Goal: Navigation & Orientation: Find specific page/section

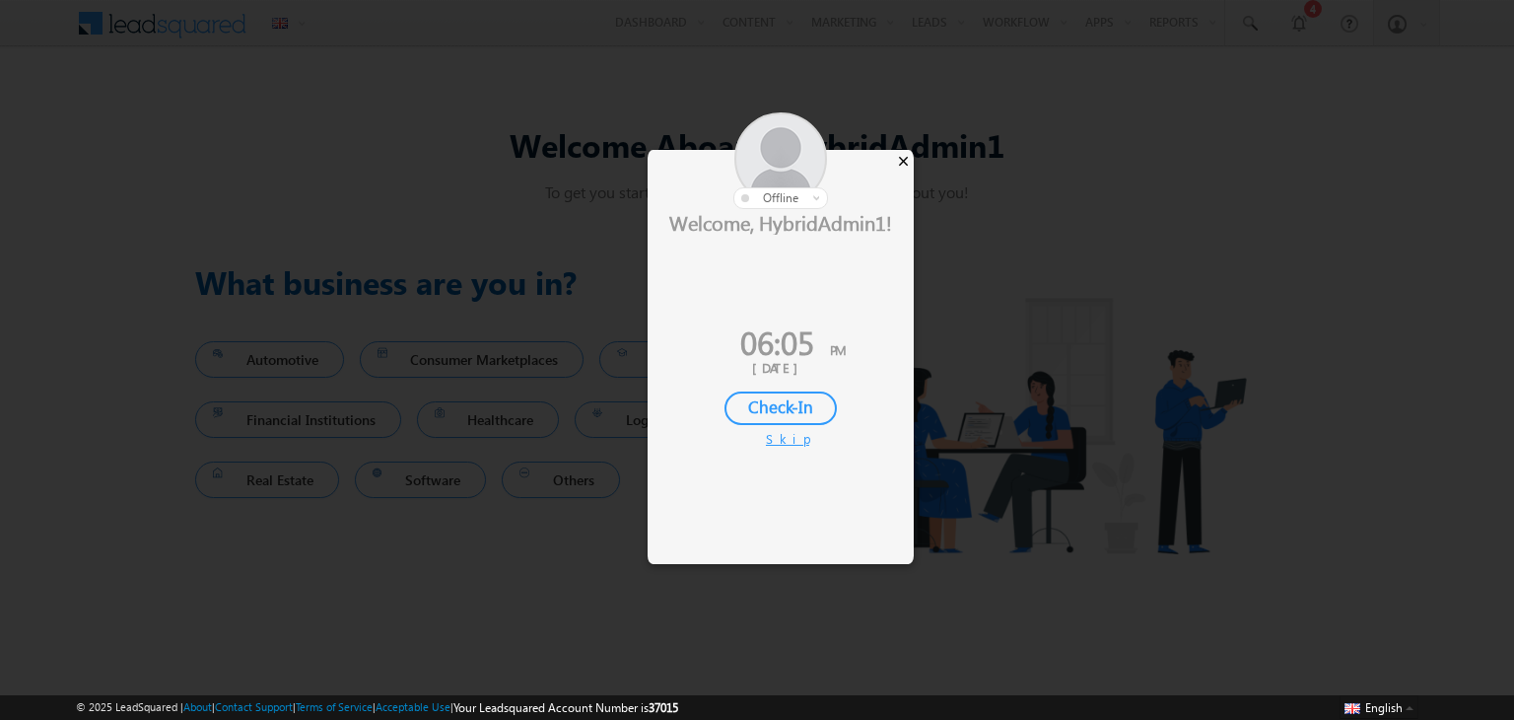
click at [901, 163] on div "×" at bounding box center [903, 161] width 21 height 22
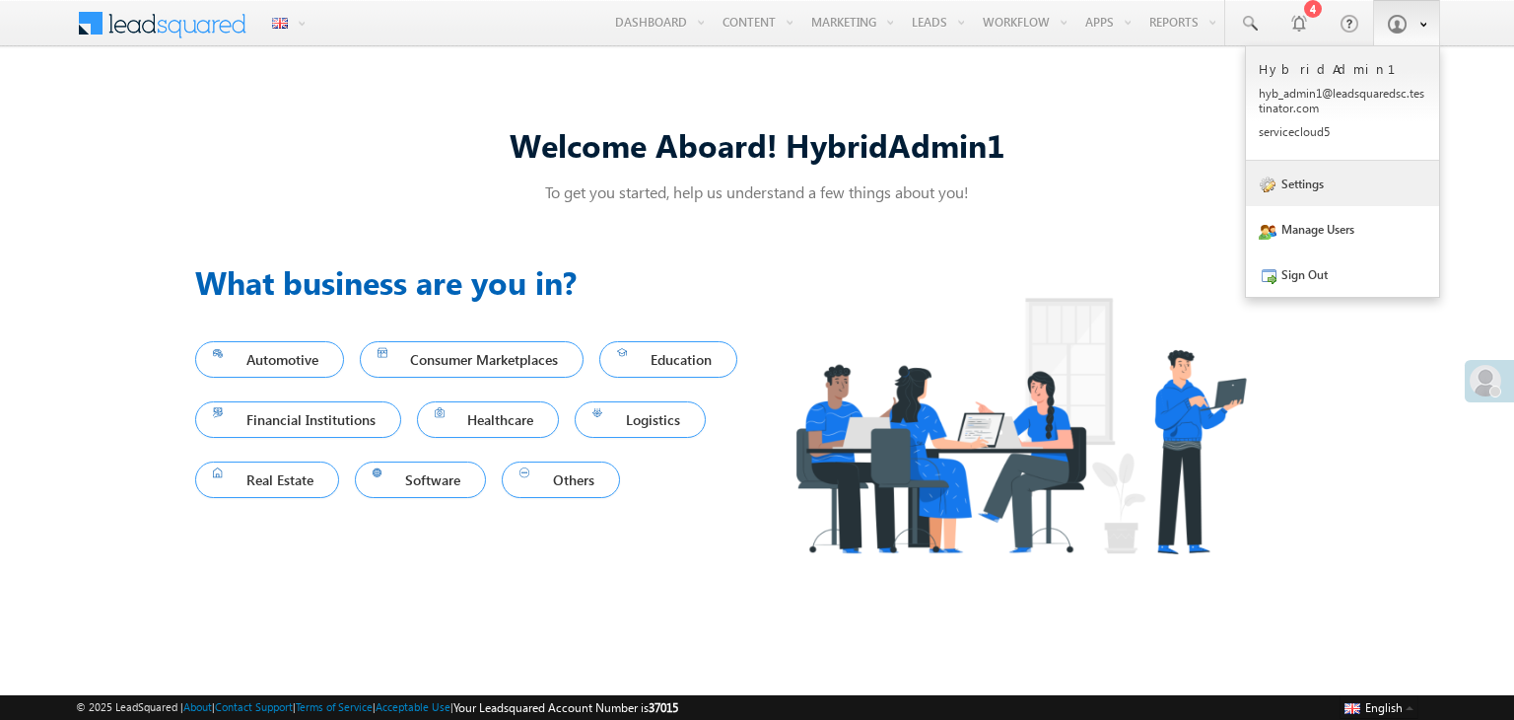
click at [1324, 181] on link "Settings" at bounding box center [1342, 183] width 193 height 45
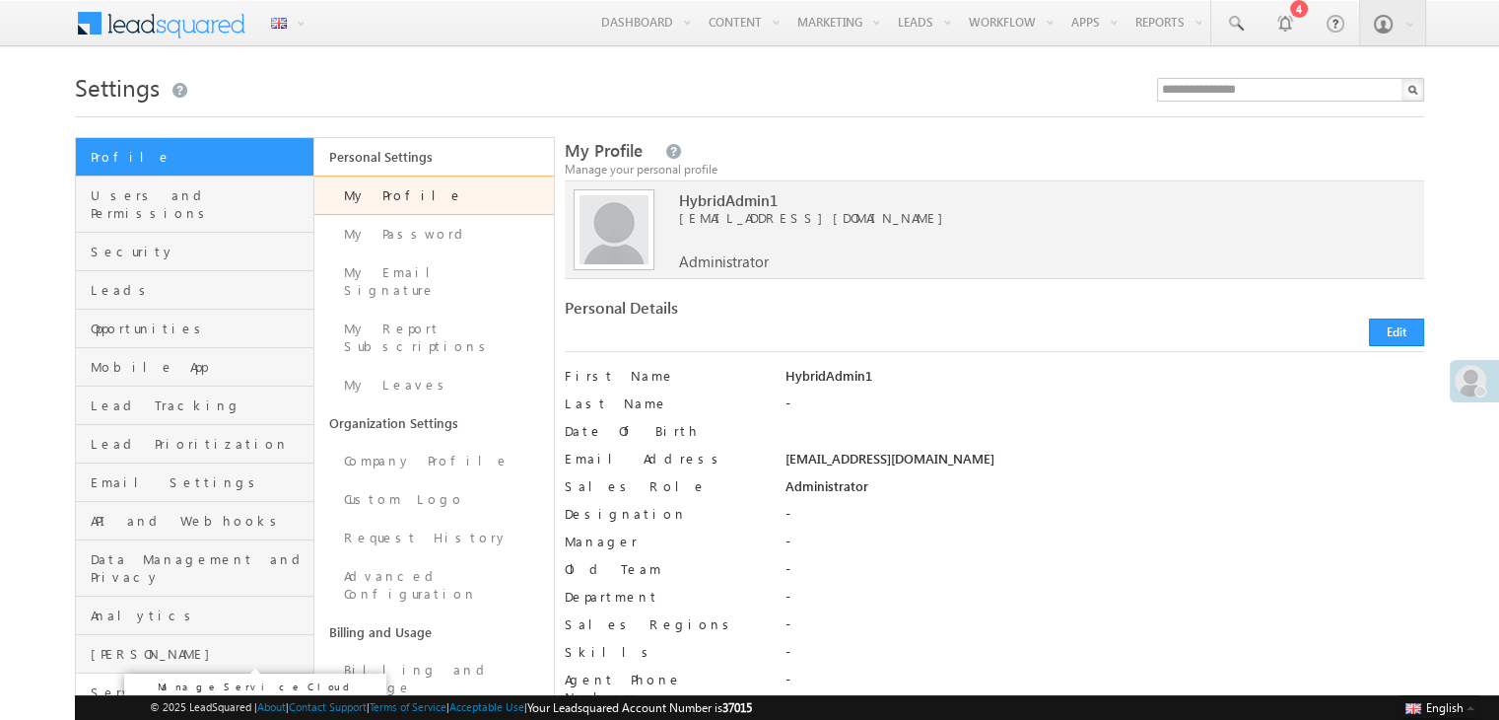
click at [193, 683] on span "Service Cloud" at bounding box center [200, 692] width 218 height 18
